Goal: Task Accomplishment & Management: Manage account settings

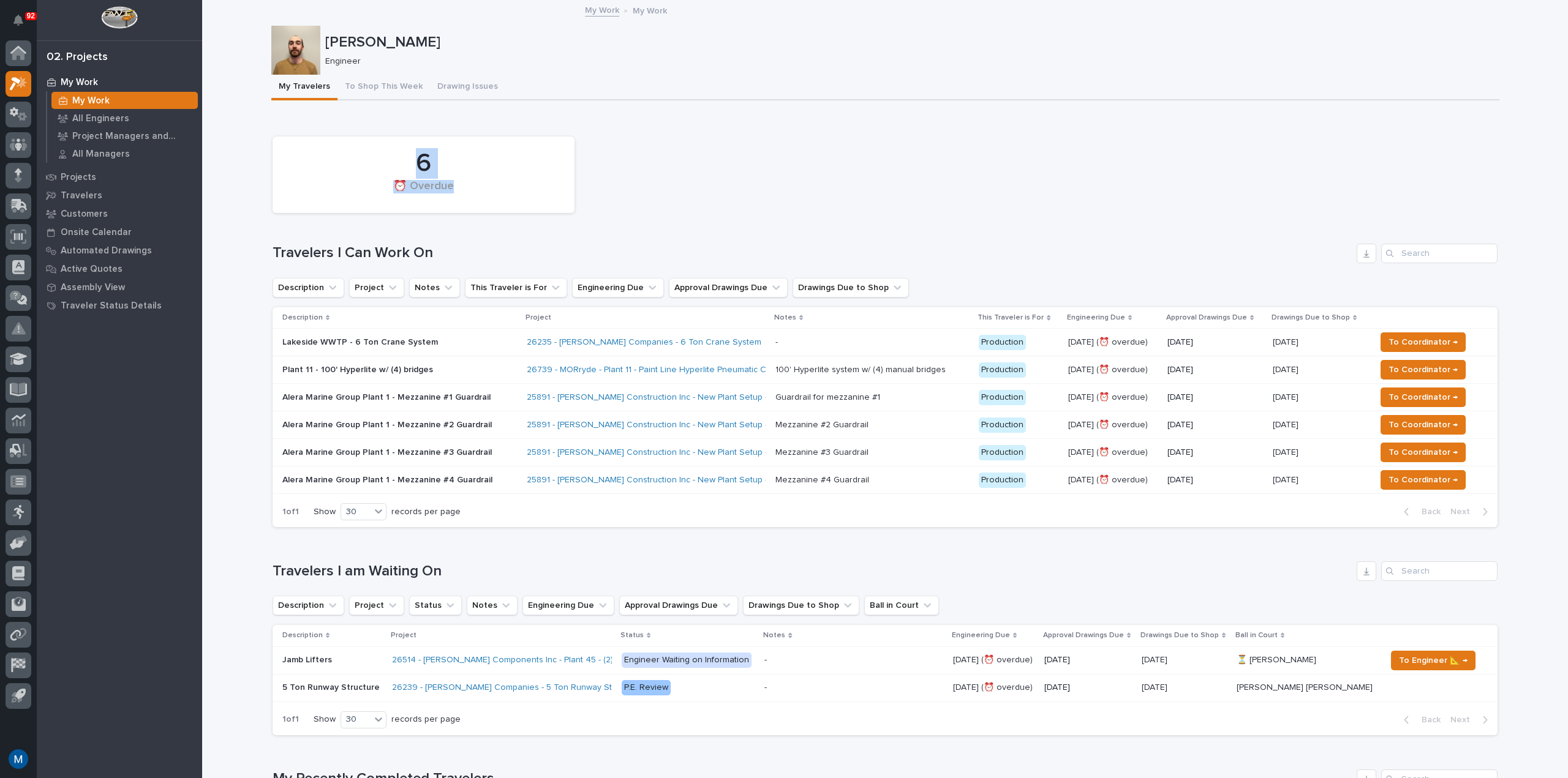
drag, startPoint x: 644, startPoint y: 183, endPoint x: 451, endPoint y: 185, distance: 193.0
click at [451, 185] on div "6 ⏰ Overdue" at bounding box center [885, 175] width 1238 height 89
click at [451, 185] on div "⏰ Overdue" at bounding box center [423, 193] width 260 height 25
click at [877, 158] on div "6 ⏰ Overdue" at bounding box center [885, 175] width 1238 height 89
click at [344, 86] on button "To Shop This Week" at bounding box center [384, 87] width 93 height 25
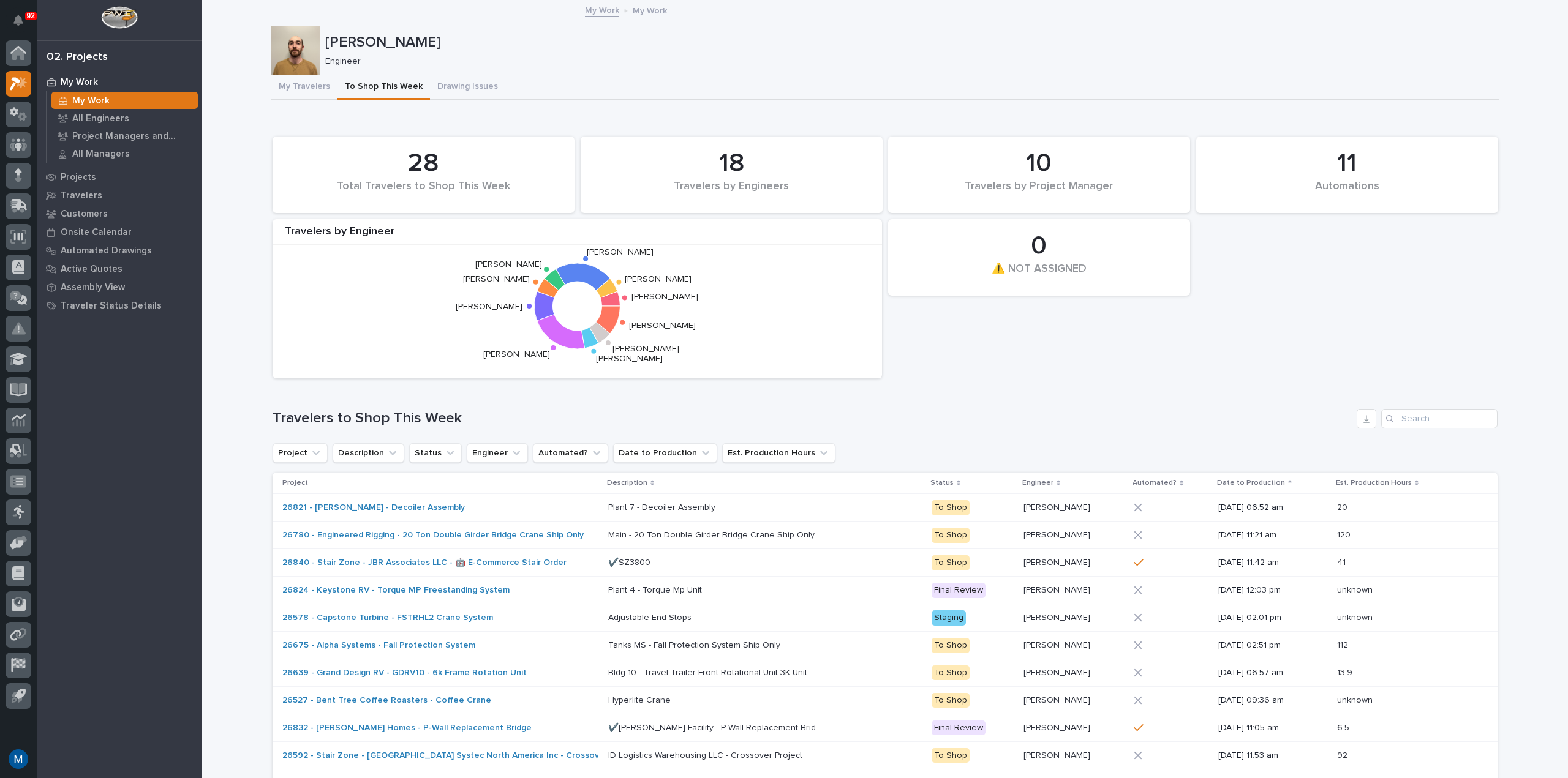
click at [1048, 369] on div "11 Automations 28 Total Travelers to Shop This Week 0 ⚠️ NOT ASSIGNED 18 Travel…" at bounding box center [885, 257] width 1238 height 254
click at [312, 89] on button "My Travelers" at bounding box center [304, 87] width 66 height 25
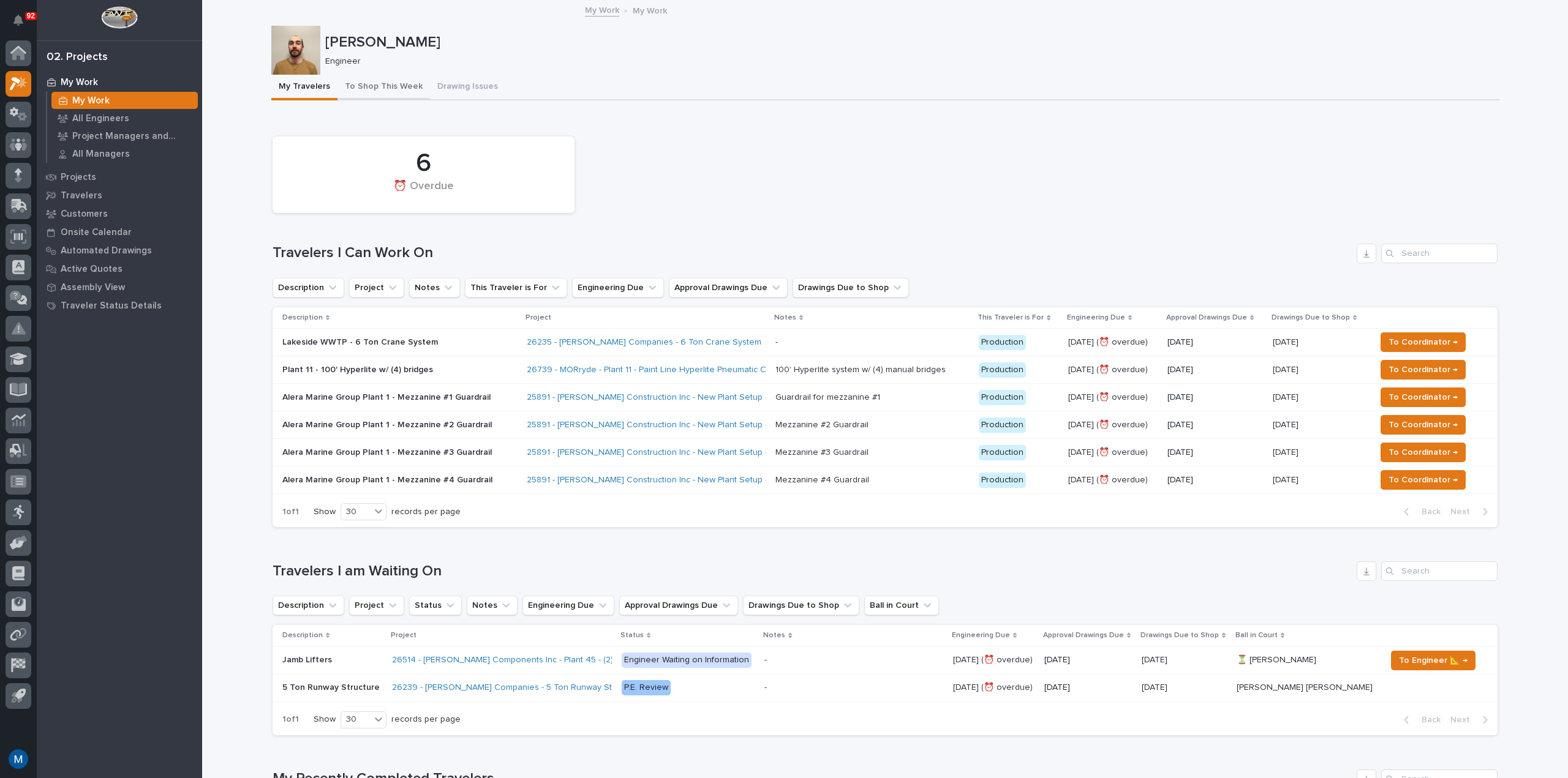
click at [371, 80] on button "To Shop This Week" at bounding box center [384, 87] width 93 height 25
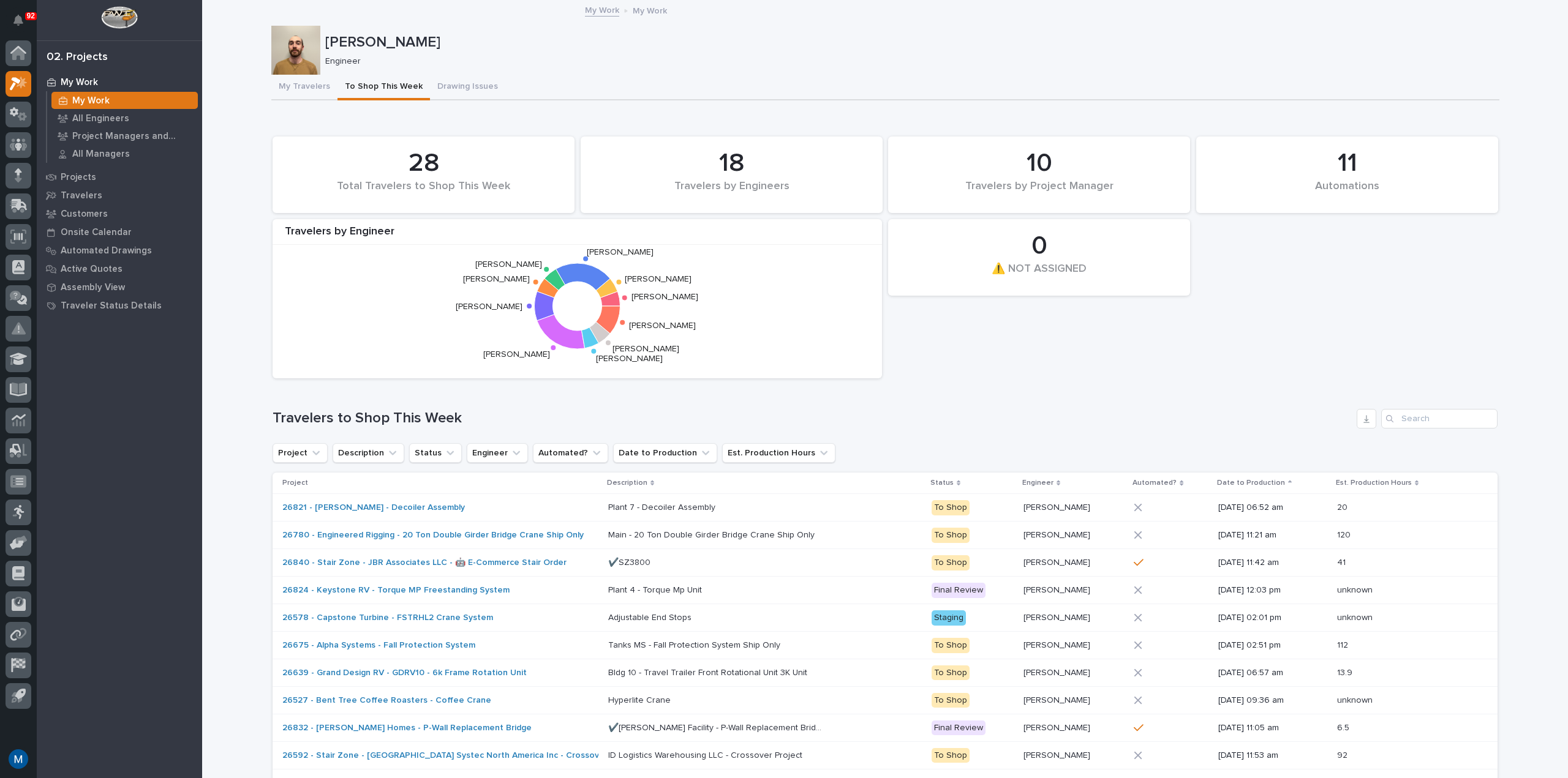
click at [567, 303] on icon "[PERSON_NAME] [PERSON_NAME] [PERSON_NAME] [PERSON_NAME] [PERSON_NAME] [PERSON_N…" at bounding box center [577, 306] width 597 height 122
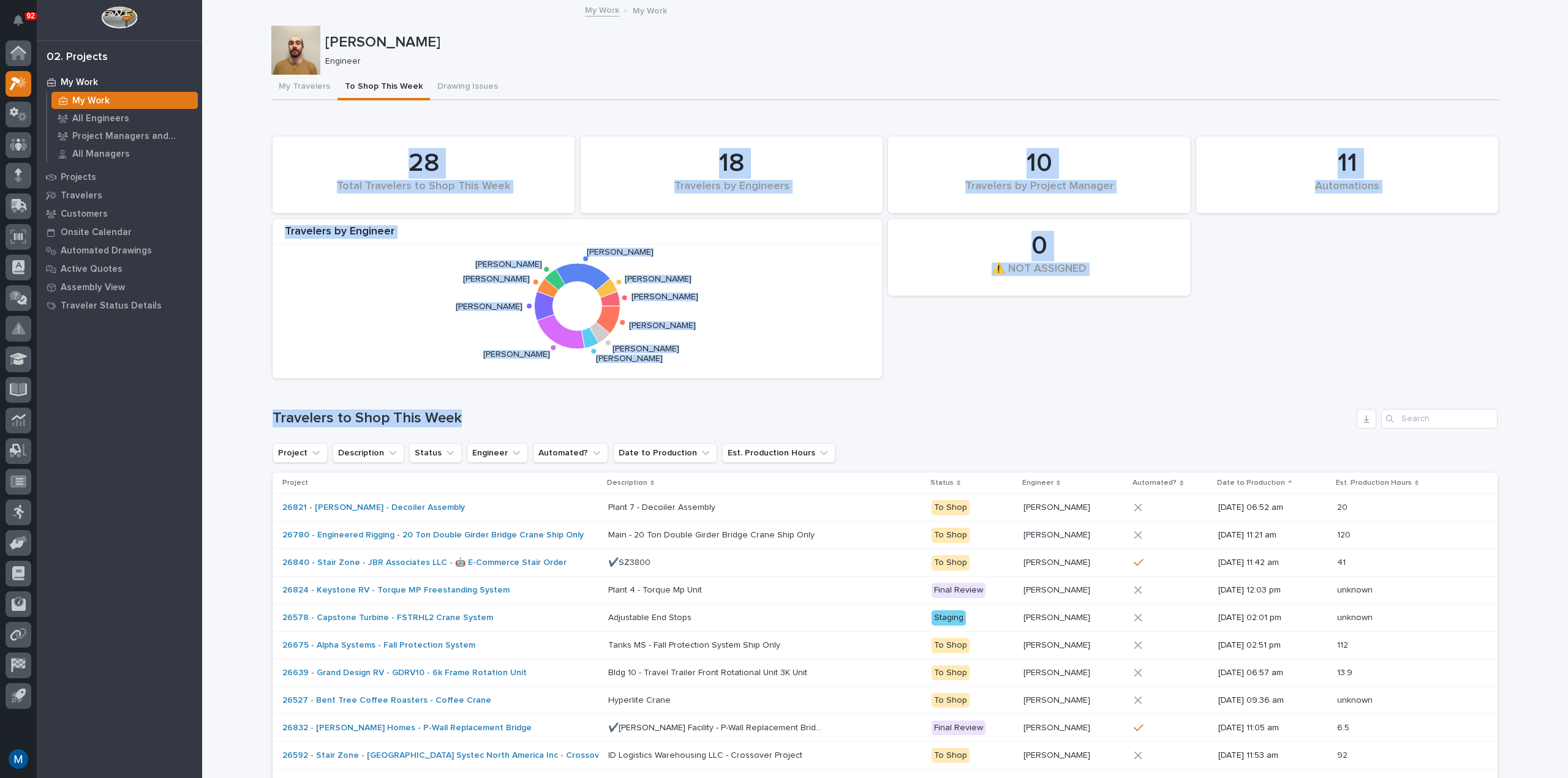
drag, startPoint x: 969, startPoint y: 374, endPoint x: 732, endPoint y: 405, distance: 239.0
click at [732, 405] on div "11 Automations 28 Total Travelers to Shop This Week 0 ⚠️ NOT ASSIGNED 18 Travel…" at bounding box center [885, 466] width 1225 height 672
click at [732, 404] on div "11 Automations 28 Total Travelers to Shop This Week 0 ⚠️ NOT ASSIGNED 18 Travel…" at bounding box center [885, 466] width 1225 height 672
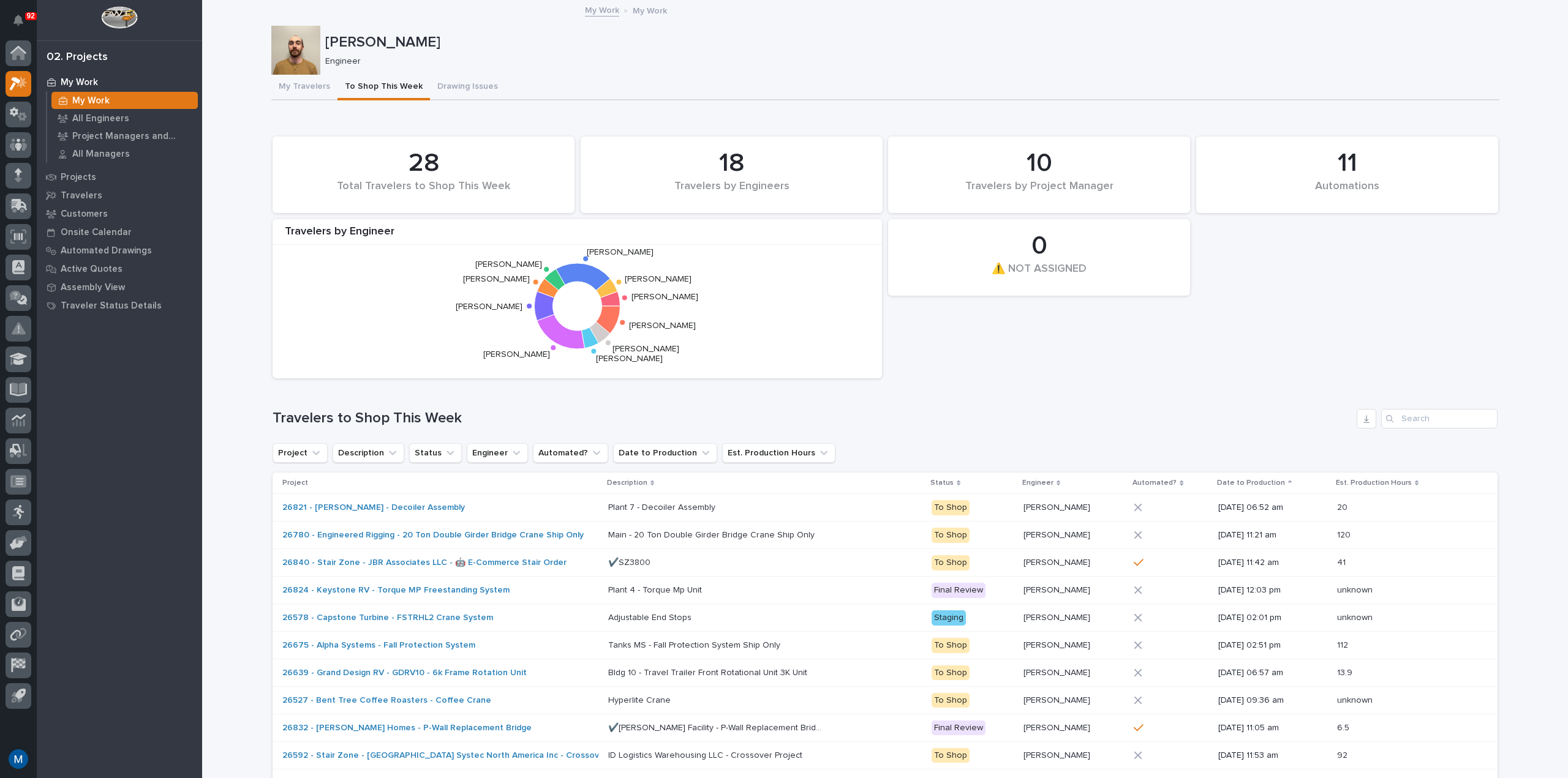
click at [659, 394] on div "11 Automations 28 Total Travelers to Shop This Week 0 ⚠️ NOT ASSIGNED 18 Travel…" at bounding box center [885, 466] width 1225 height 672
click at [553, 403] on div "11 Automations 28 Total Travelers to Shop This Week 0 ⚠️ NOT ASSIGNED 18 Travel…" at bounding box center [885, 466] width 1225 height 672
click at [474, 91] on button "Drawing Issues" at bounding box center [467, 87] width 75 height 25
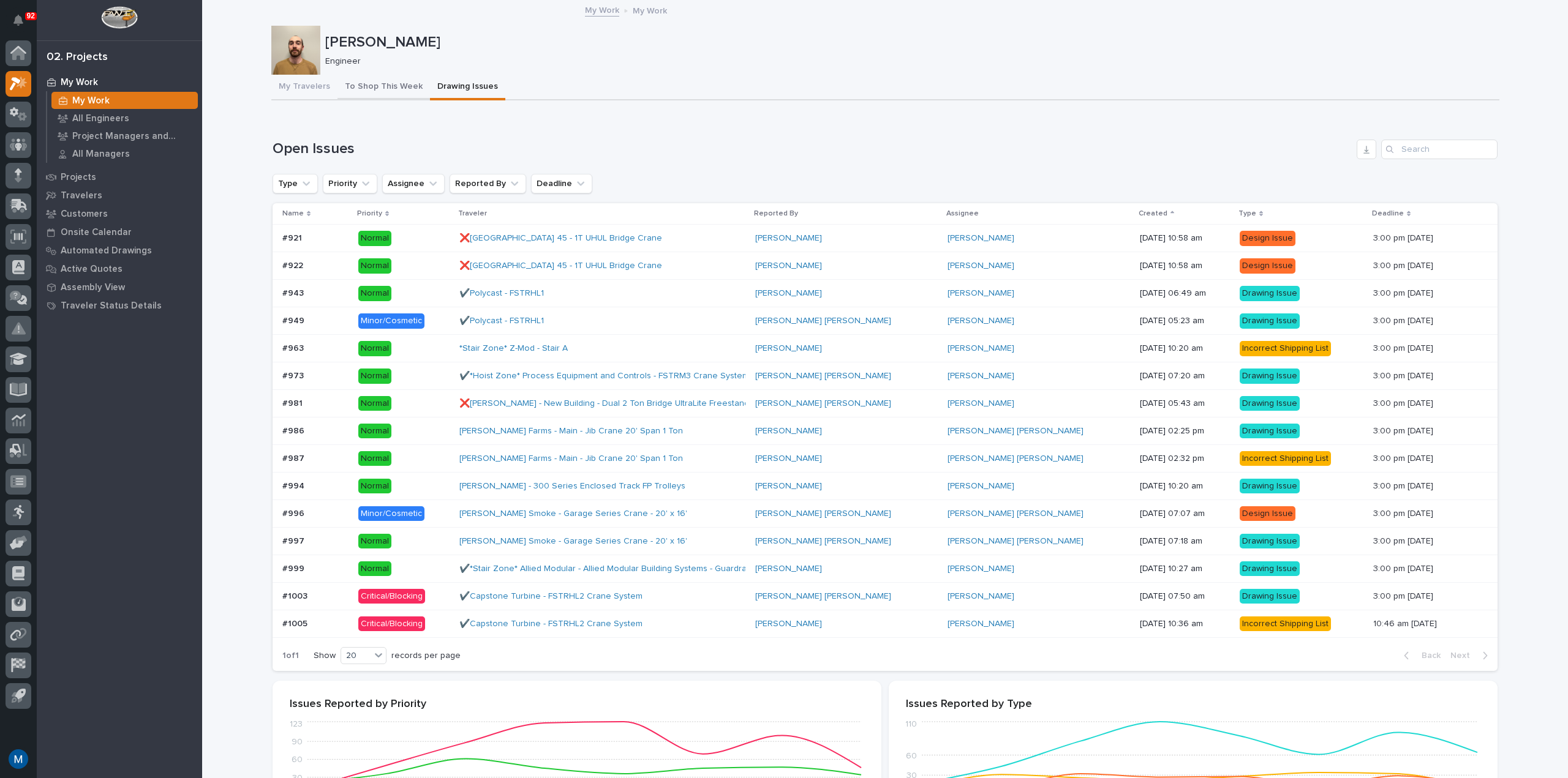
click at [374, 87] on button "To Shop This Week" at bounding box center [384, 87] width 93 height 25
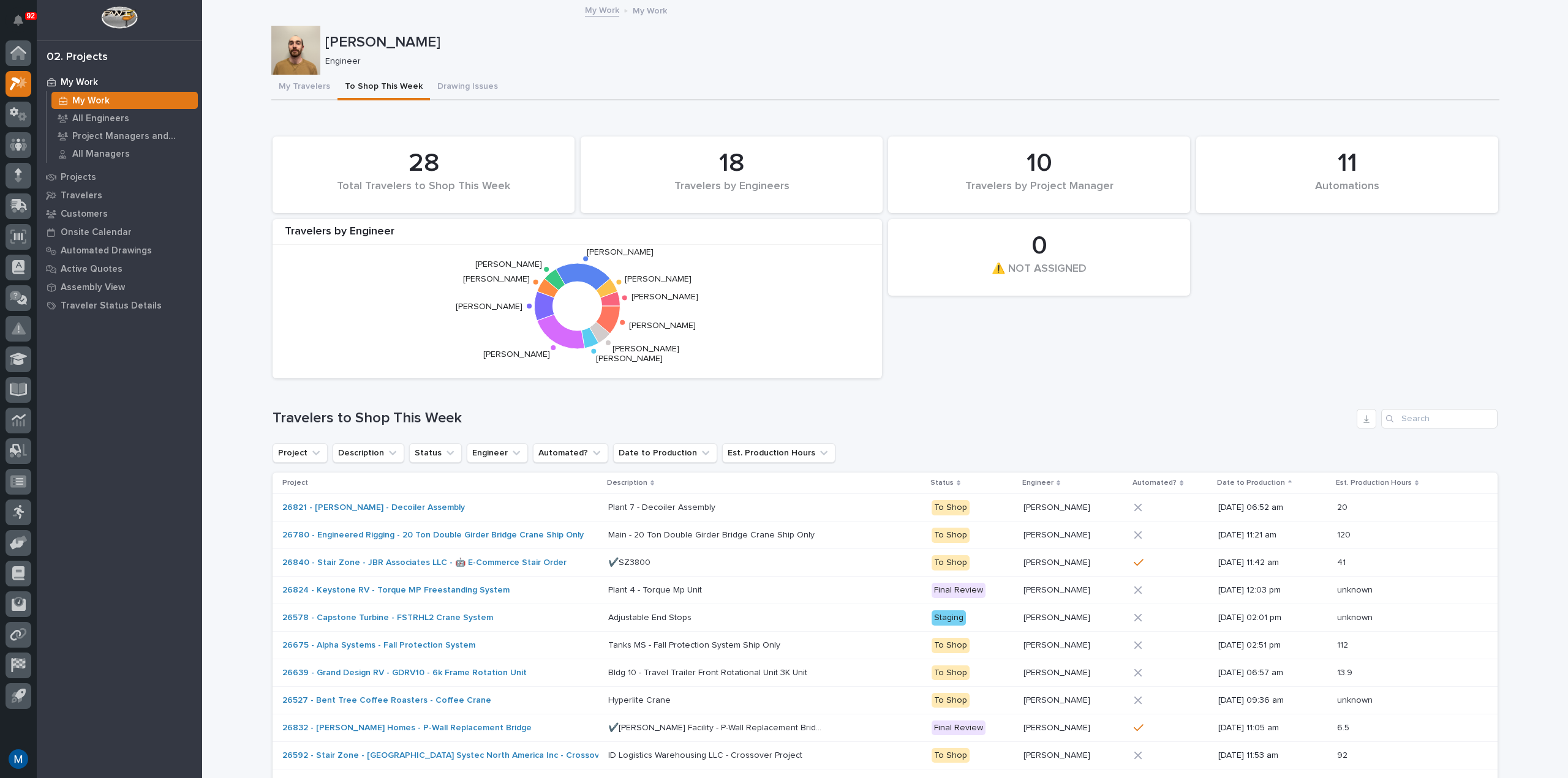
click at [557, 392] on div "11 Automations 28 Total Travelers to Shop This Week 0 ⚠️ NOT ASSIGNED 18 Travel…" at bounding box center [885, 466] width 1225 height 672
